Goal: Task Accomplishment & Management: Manage account settings

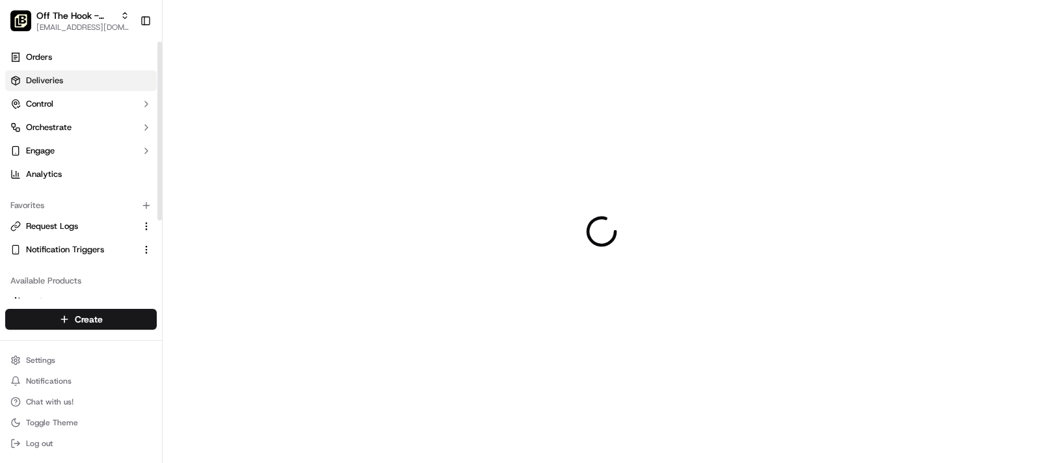
click at [69, 83] on link "Deliveries" at bounding box center [80, 80] width 151 height 21
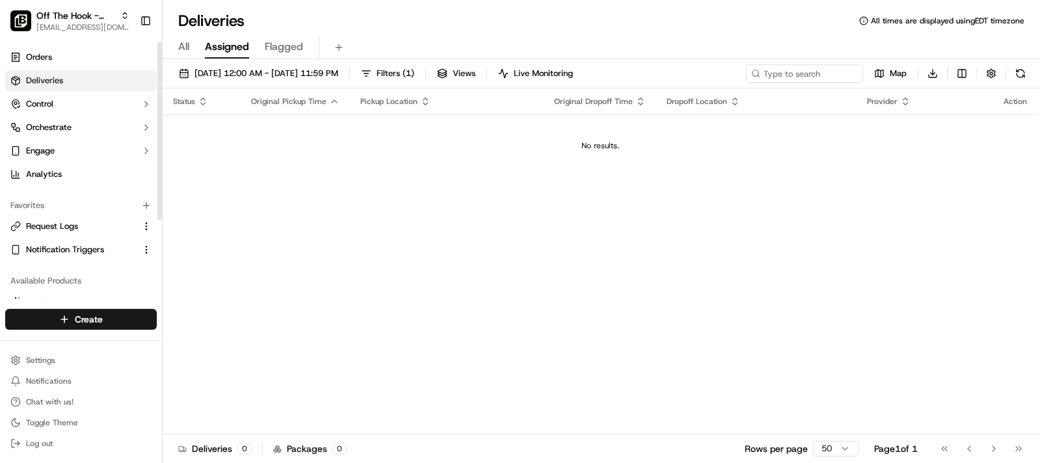
click at [57, 86] on span "Deliveries" at bounding box center [44, 81] width 37 height 12
click at [85, 230] on link "Request Logs" at bounding box center [72, 226] width 125 height 12
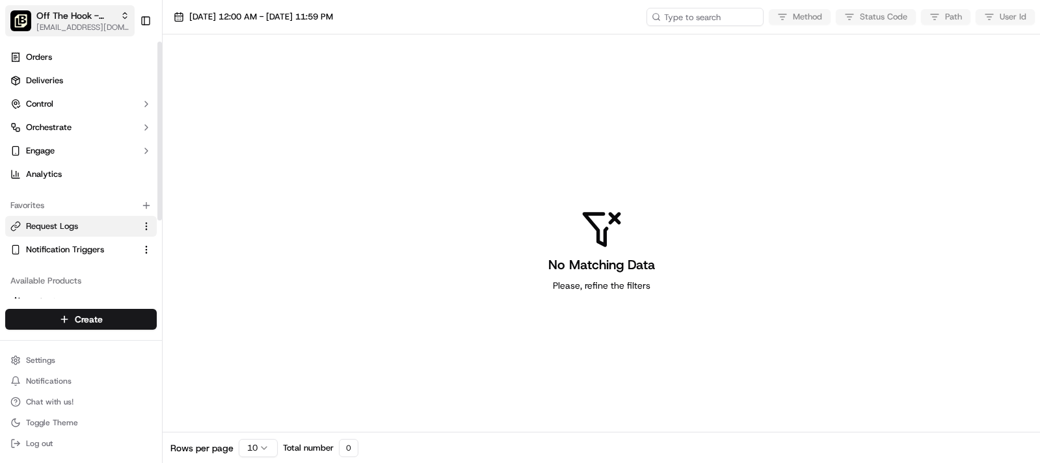
click at [71, 23] on span "[EMAIL_ADDRESS][DOMAIN_NAME]" at bounding box center [82, 27] width 93 height 10
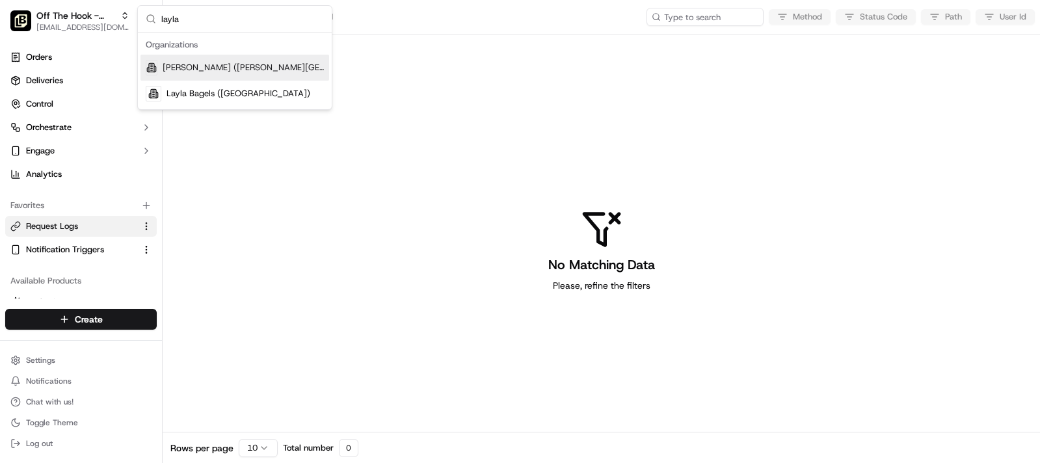
type input "layla"
click at [239, 74] on div "[PERSON_NAME] ([PERSON_NAME][GEOGRAPHIC_DATA])" at bounding box center [234, 68] width 189 height 26
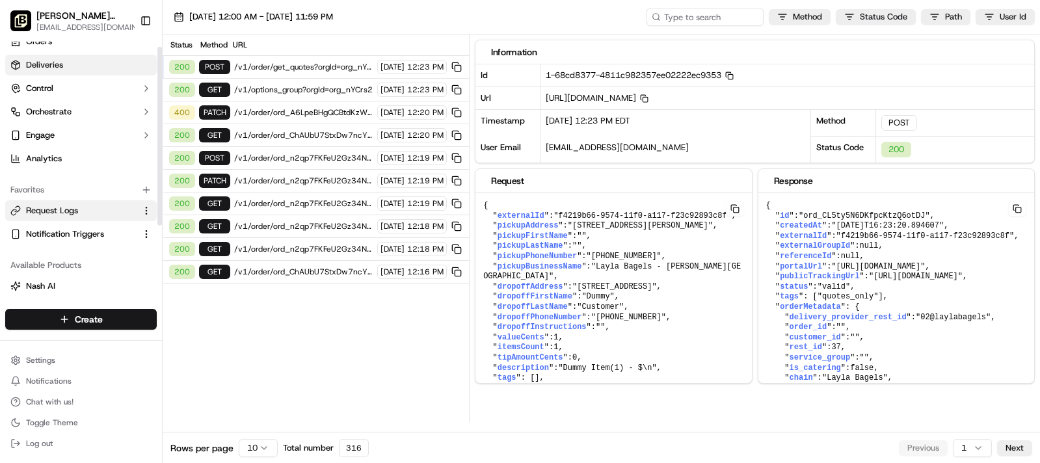
scroll to position [3, 0]
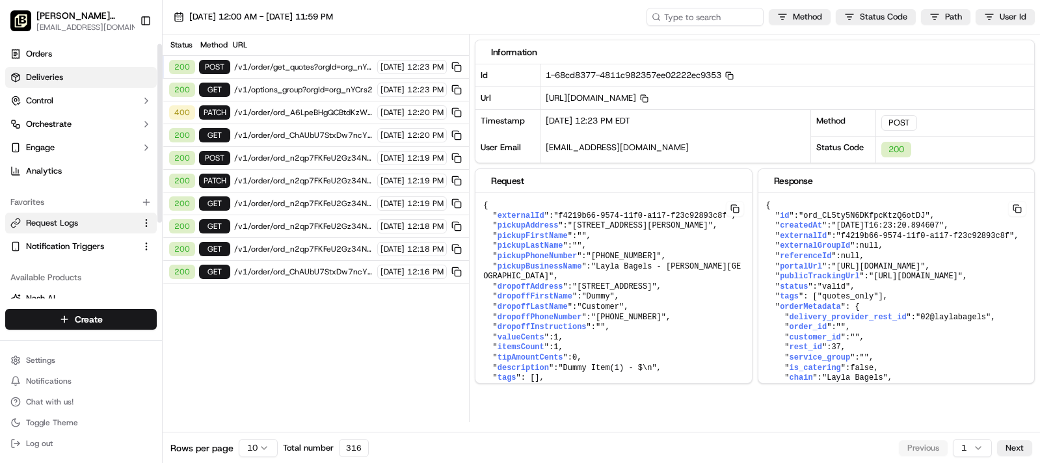
click at [52, 78] on span "Deliveries" at bounding box center [44, 78] width 37 height 12
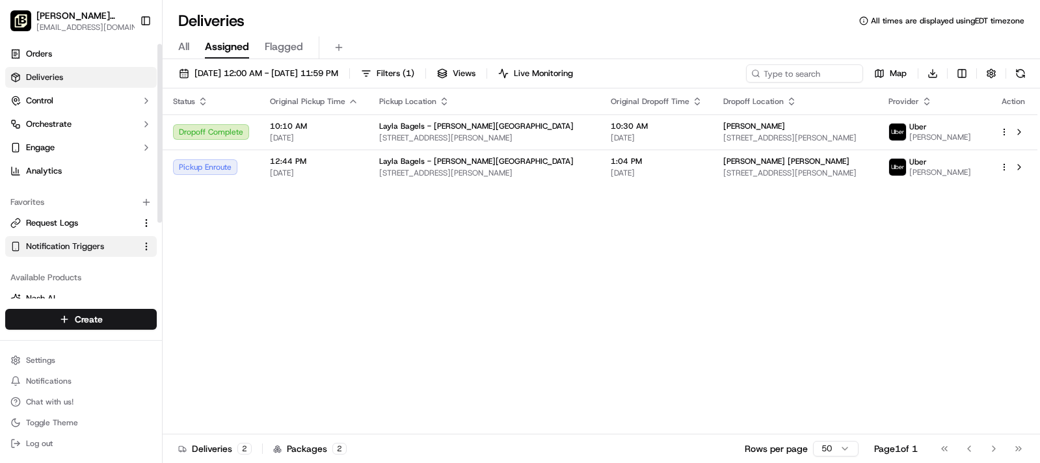
click at [82, 250] on span "Notification Triggers" at bounding box center [65, 247] width 78 height 12
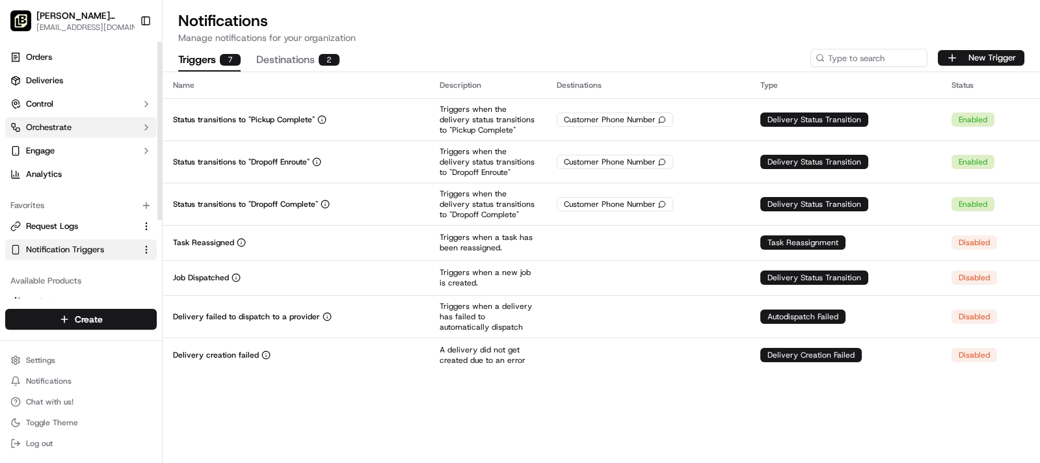
click at [70, 133] on button "Orchestrate" at bounding box center [80, 127] width 151 height 21
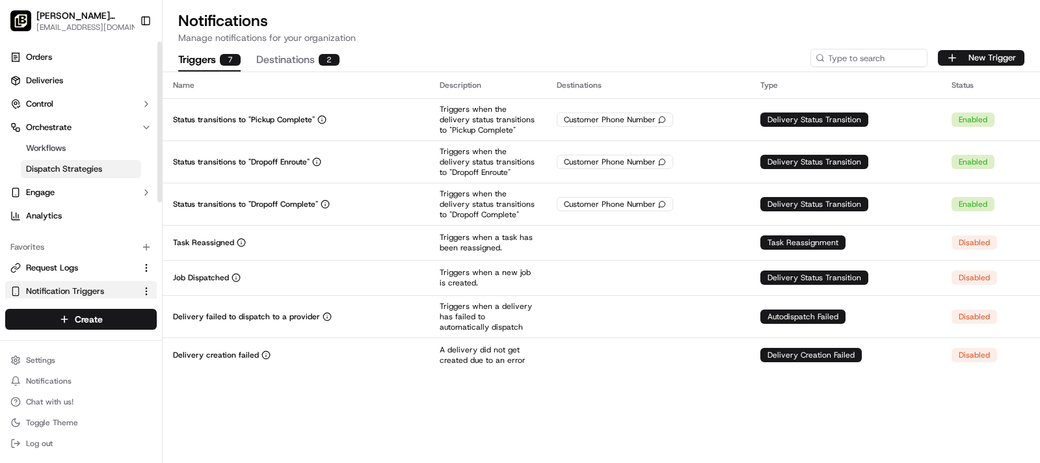
click at [62, 164] on span "Dispatch Strategies" at bounding box center [64, 169] width 76 height 12
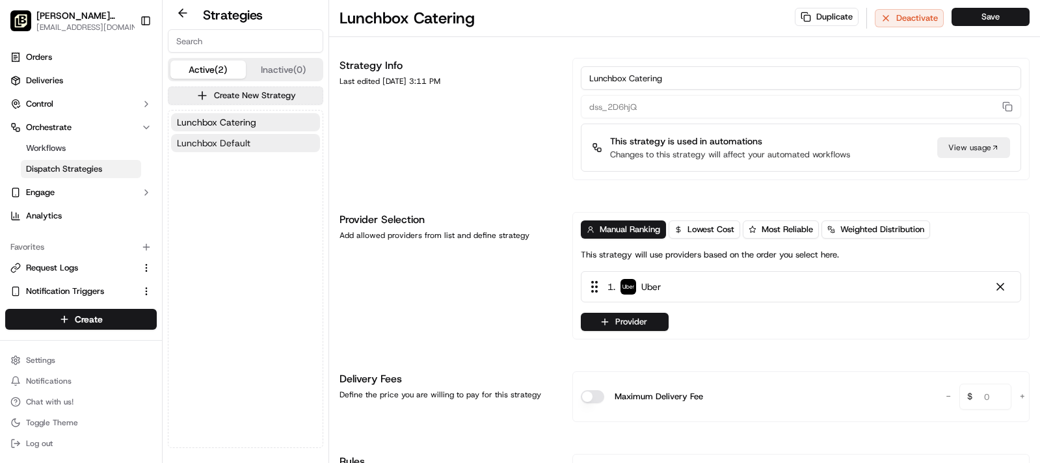
click at [261, 144] on button "Lunchbox Default" at bounding box center [245, 143] width 149 height 18
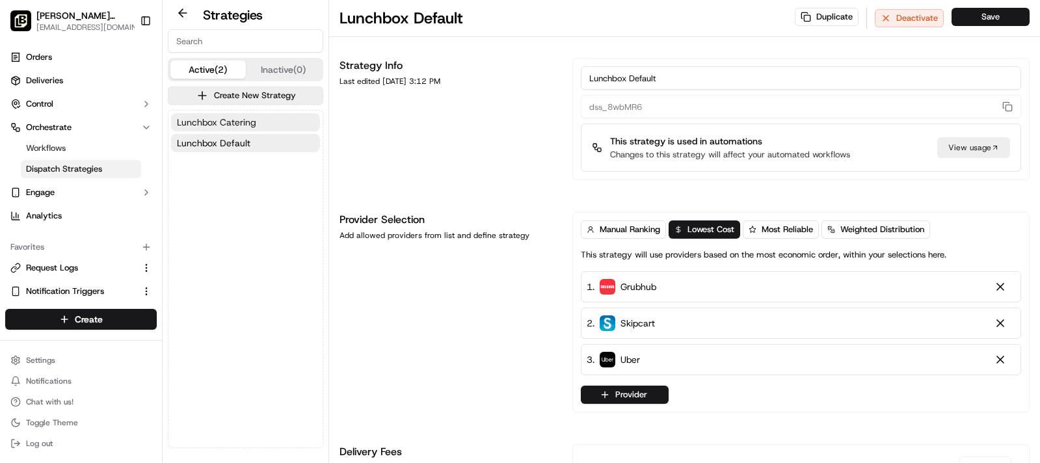
click at [254, 123] on span "Lunchbox Catering" at bounding box center [216, 122] width 79 height 13
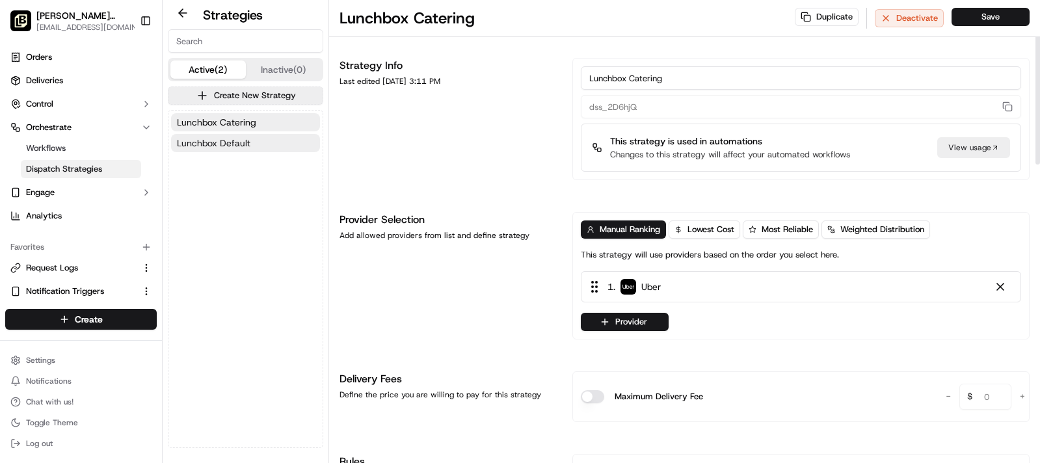
click at [272, 146] on button "Lunchbox Default" at bounding box center [245, 143] width 149 height 18
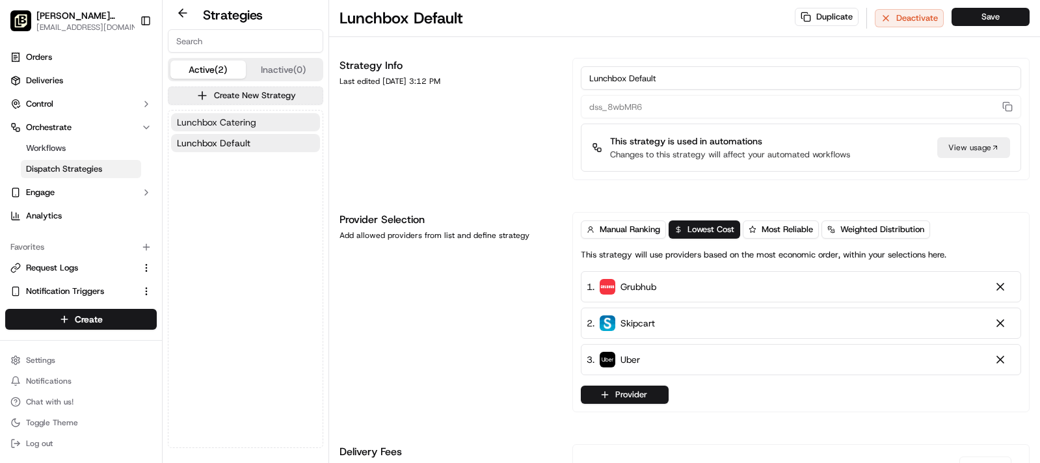
click at [269, 121] on button "Lunchbox Catering" at bounding box center [245, 122] width 149 height 18
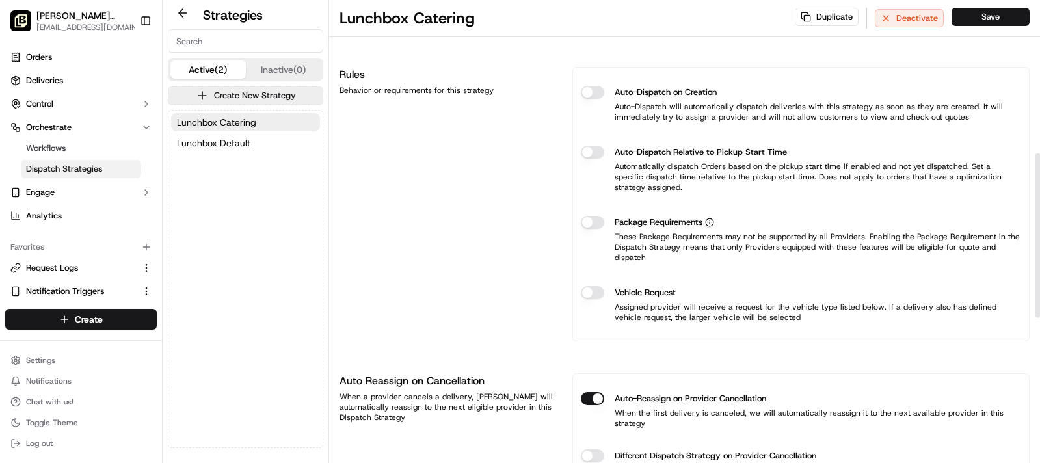
scroll to position [272, 0]
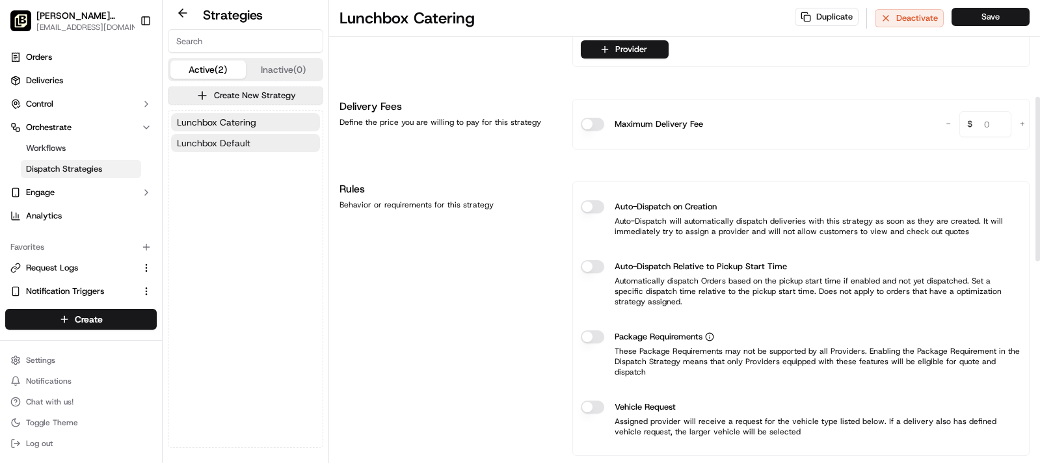
click at [219, 147] on span "Lunchbox Default" at bounding box center [213, 143] width 73 height 13
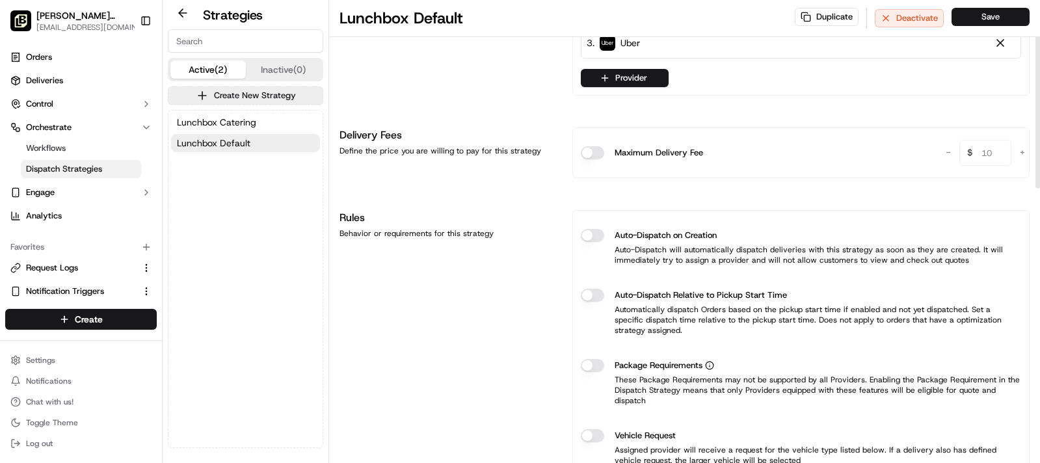
scroll to position [75, 0]
